Goal: Find specific page/section: Find specific page/section

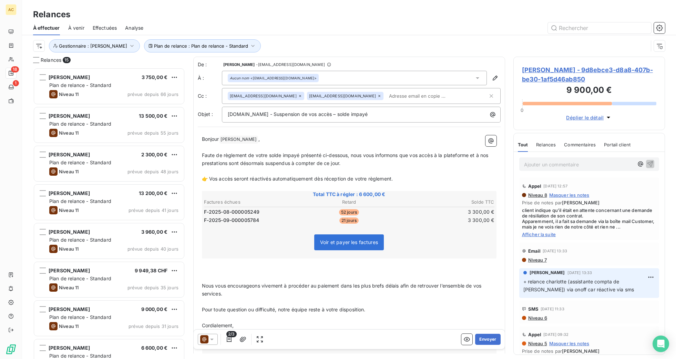
click at [72, 27] on span "À venir" at bounding box center [76, 27] width 16 height 7
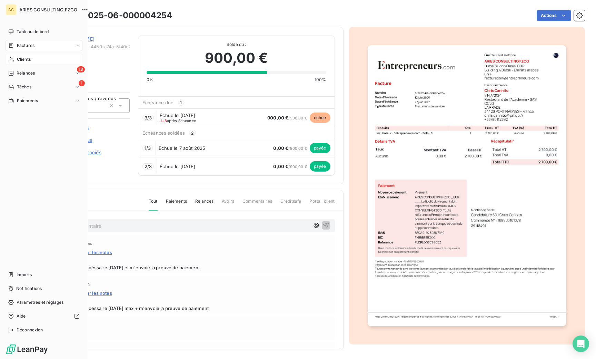
click at [21, 61] on span "Clients" at bounding box center [24, 59] width 14 height 6
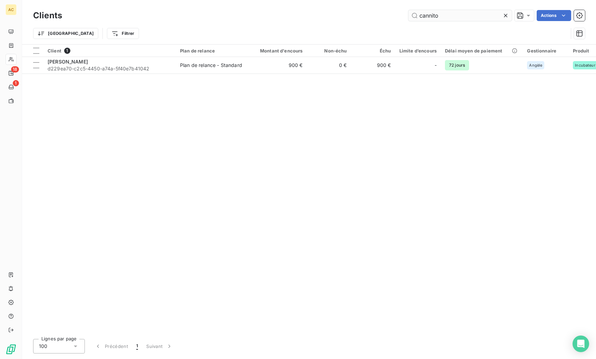
drag, startPoint x: 440, startPoint y: 15, endPoint x: 418, endPoint y: 13, distance: 22.1
click at [418, 13] on input "cannito" at bounding box center [459, 15] width 103 height 11
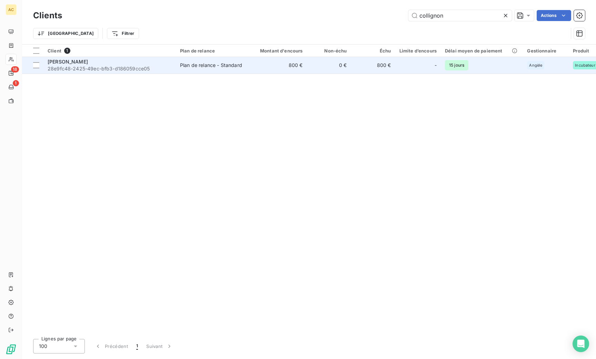
type input "collignon"
click at [159, 66] on span "28e9fc48-2425-49ec-bfb3-d186059cce05" at bounding box center [110, 68] width 124 height 7
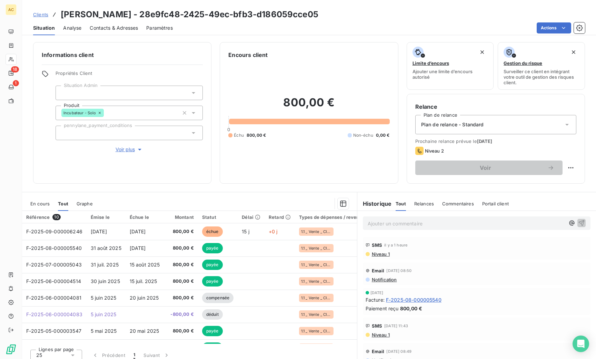
scroll to position [6, 0]
